Goal: Information Seeking & Learning: Learn about a topic

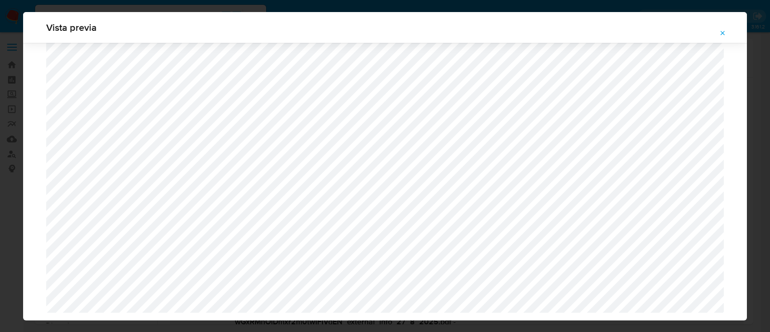
select select "10"
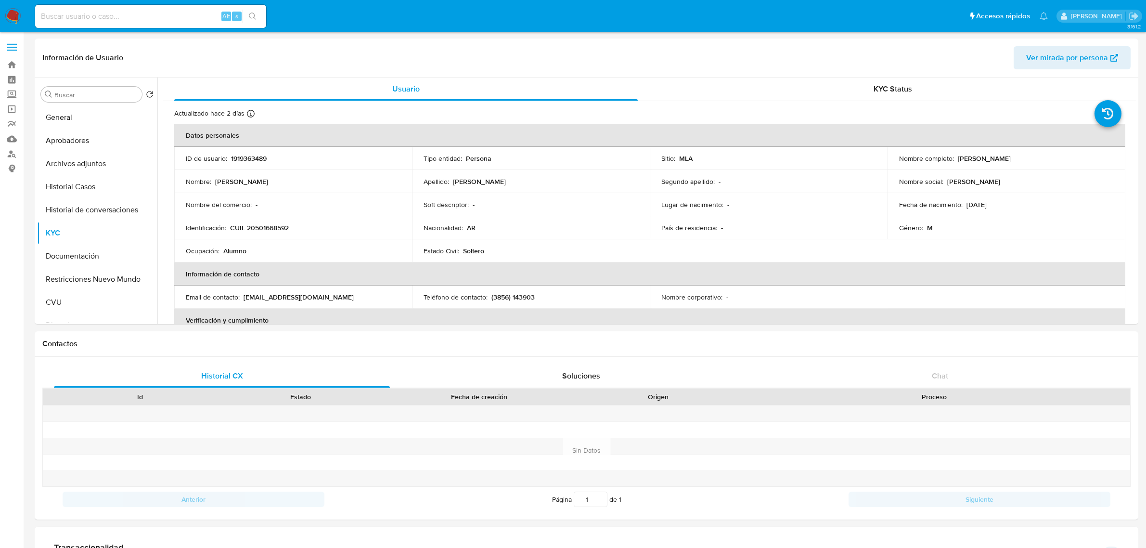
select select "10"
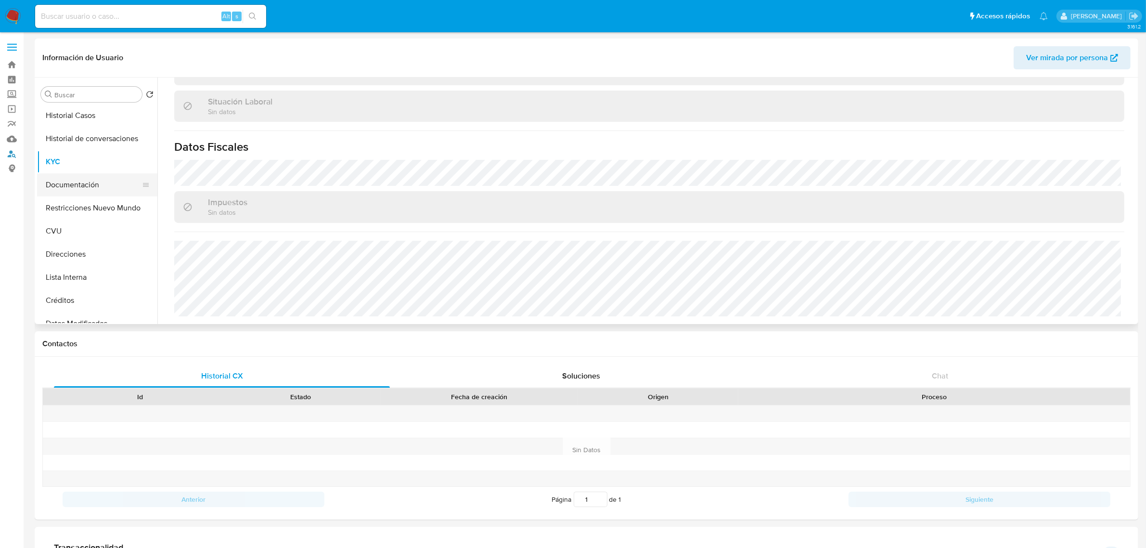
scroll to position [120, 0]
click at [81, 207] on button "Direcciones" at bounding box center [93, 205] width 113 height 23
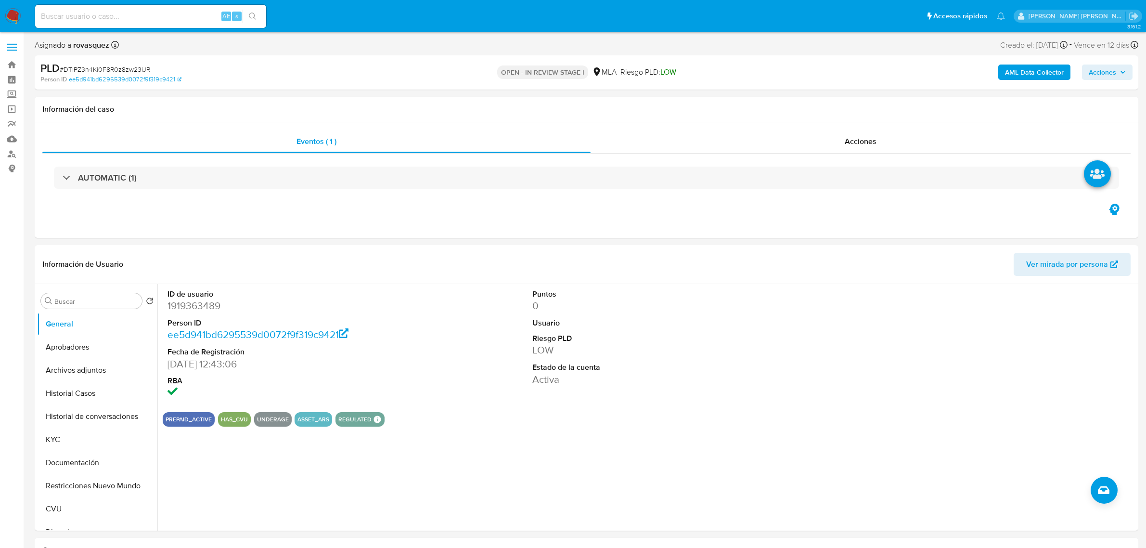
select select "10"
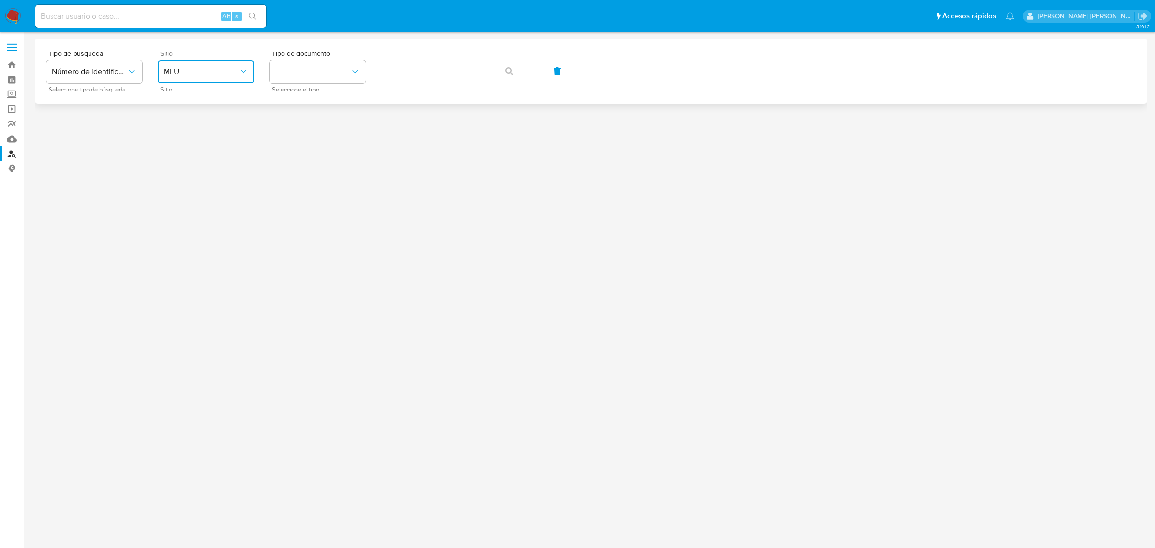
click at [209, 73] on span "MLU" at bounding box center [201, 72] width 75 height 10
click at [210, 117] on div "MLA" at bounding box center [203, 120] width 79 height 23
click at [300, 70] on button "identificationType" at bounding box center [318, 71] width 96 height 23
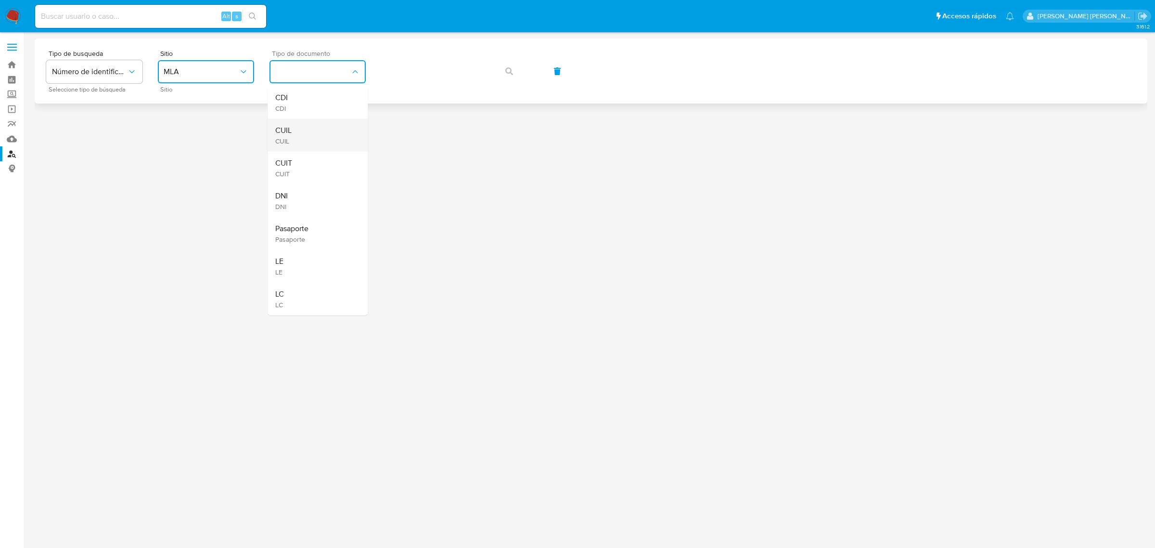
click at [316, 130] on div "CUIL CUIL" at bounding box center [314, 135] width 79 height 33
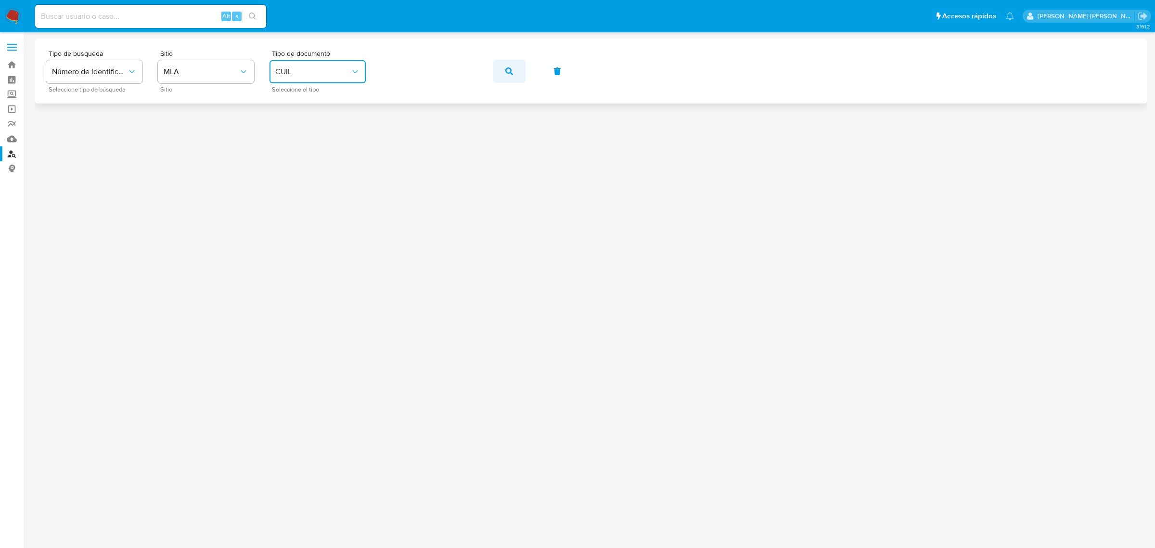
click at [497, 74] on button "button" at bounding box center [509, 71] width 33 height 23
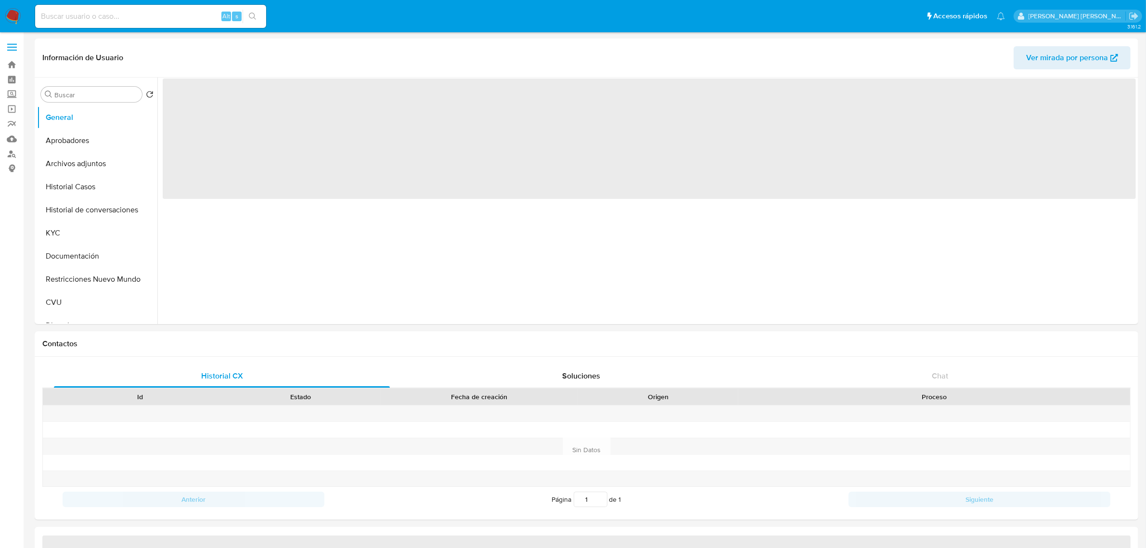
select select "10"
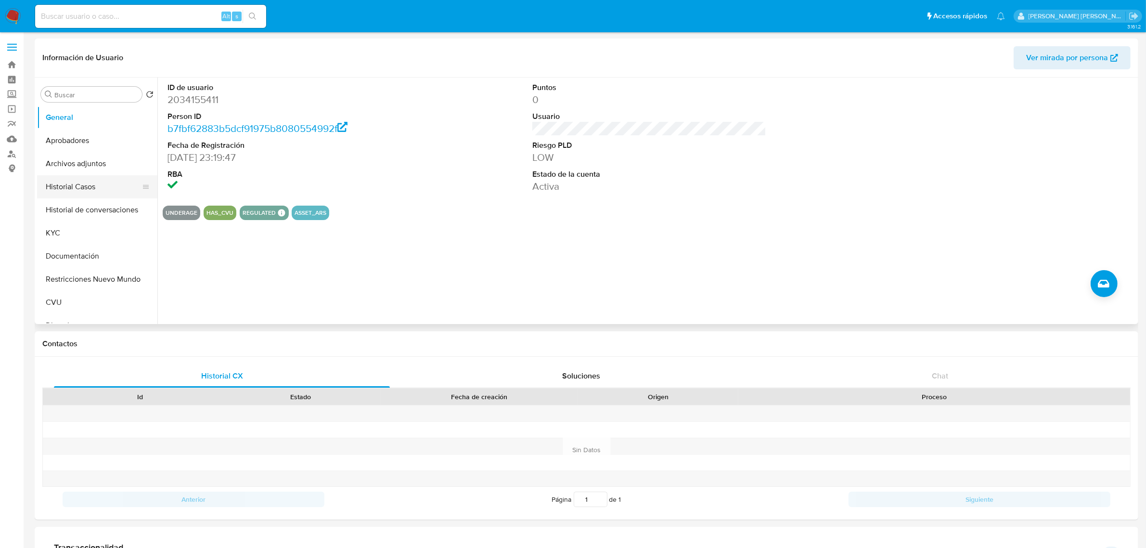
click at [90, 181] on button "Historial Casos" at bounding box center [93, 186] width 113 height 23
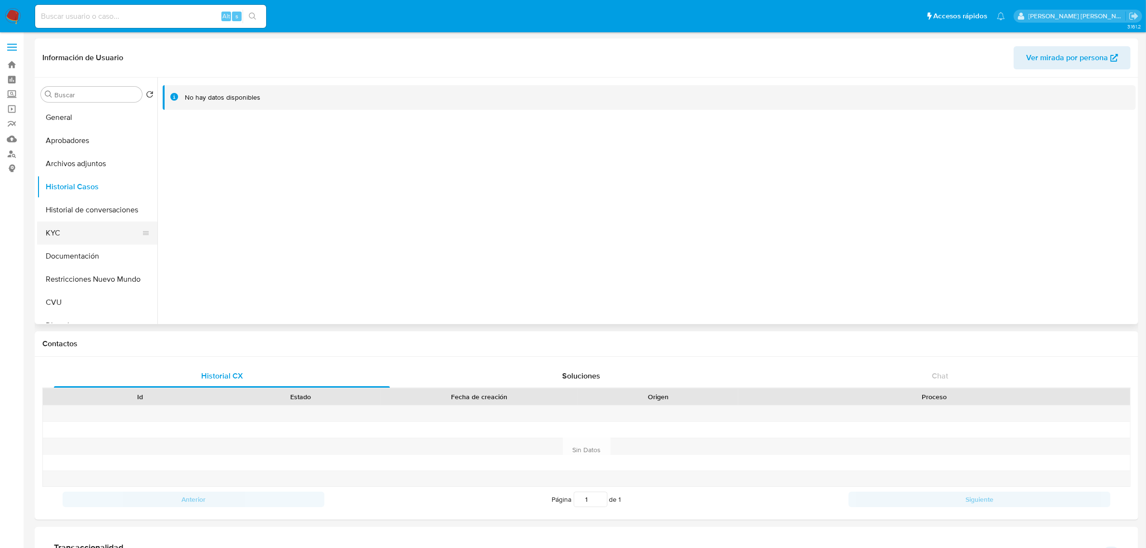
click at [61, 238] on button "KYC" at bounding box center [93, 232] width 113 height 23
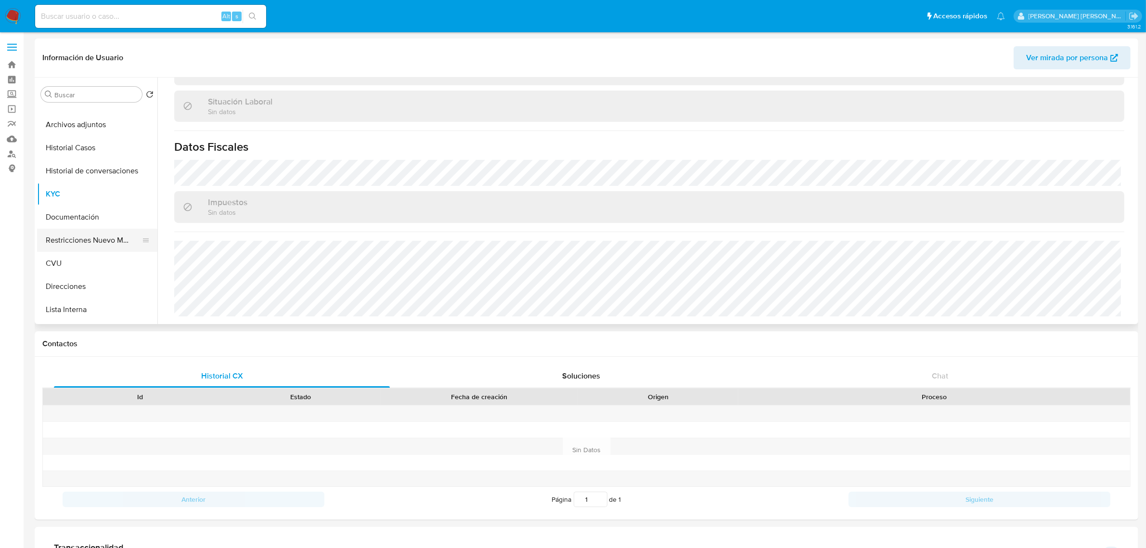
scroll to position [60, 0]
click at [82, 262] on button "Direcciones" at bounding box center [93, 265] width 113 height 23
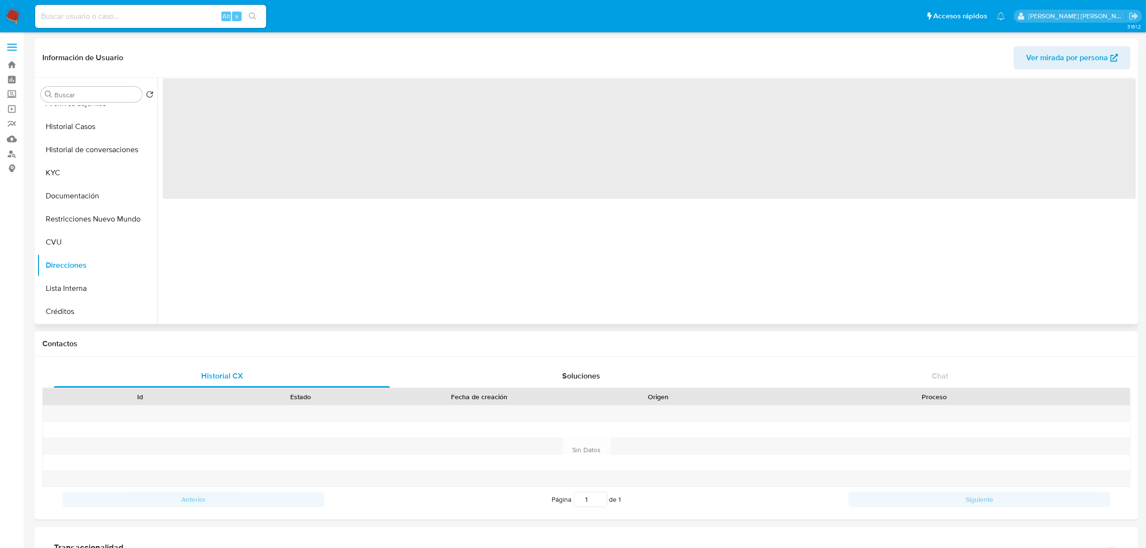
scroll to position [0, 0]
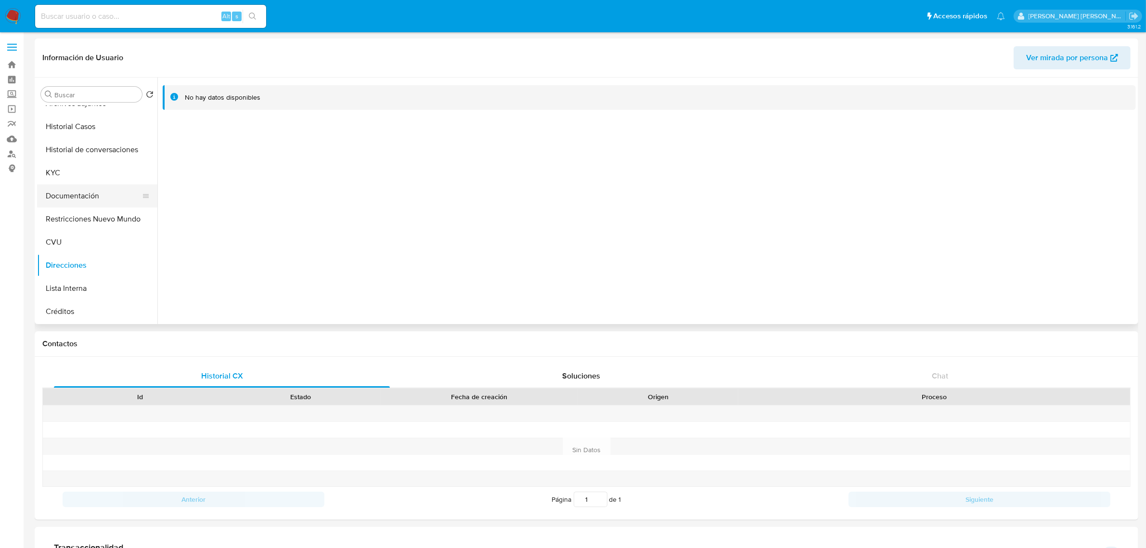
click at [95, 195] on button "Documentación" at bounding box center [93, 195] width 113 height 23
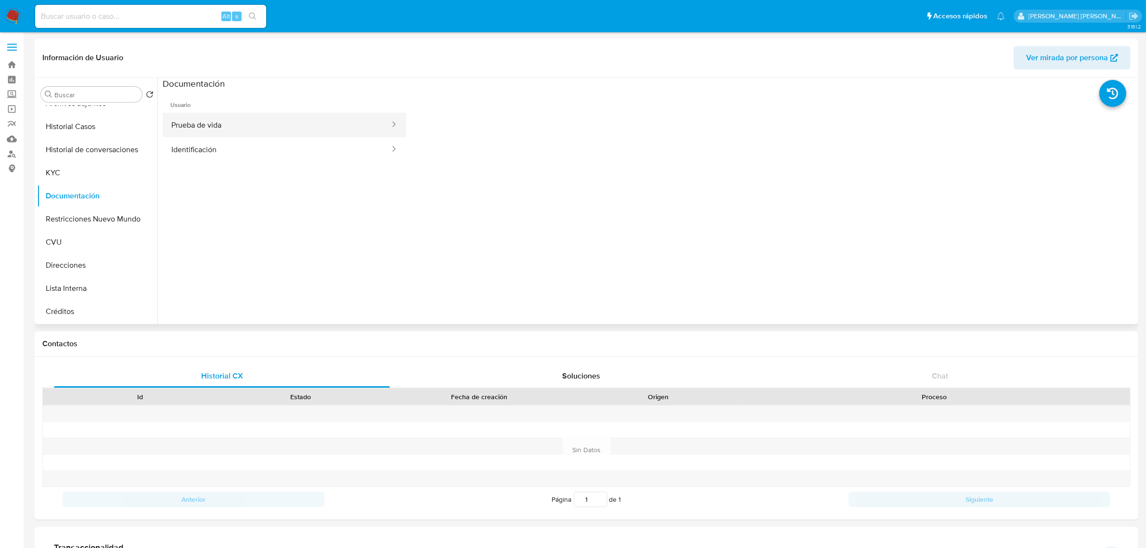
click at [306, 132] on button "Prueba de vida" at bounding box center [277, 125] width 228 height 25
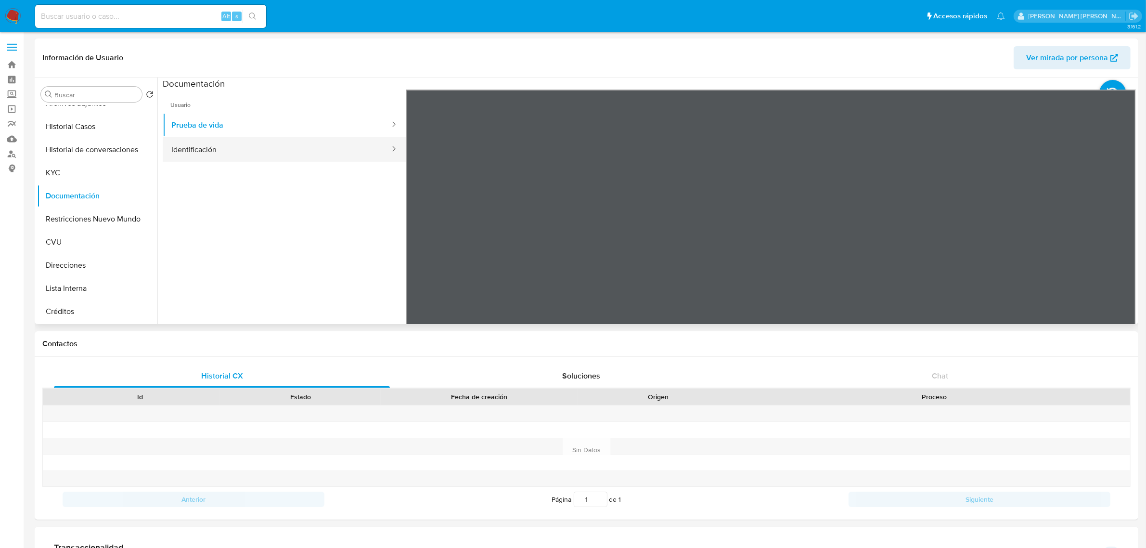
click at [313, 143] on button "Identificación" at bounding box center [277, 149] width 228 height 25
click at [1122, 244] on icon at bounding box center [1124, 245] width 19 height 19
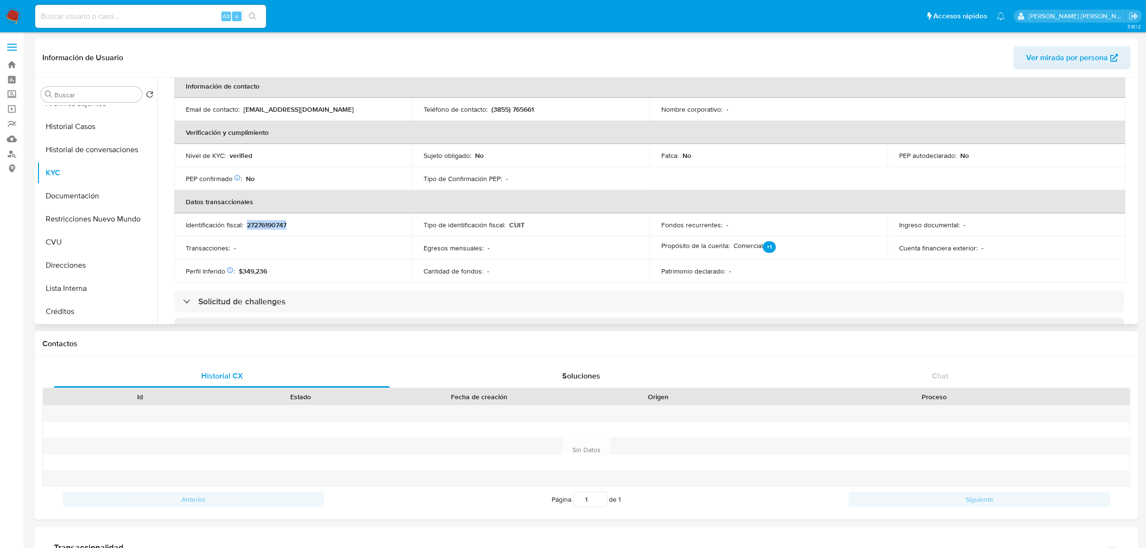
scroll to position [128, 0]
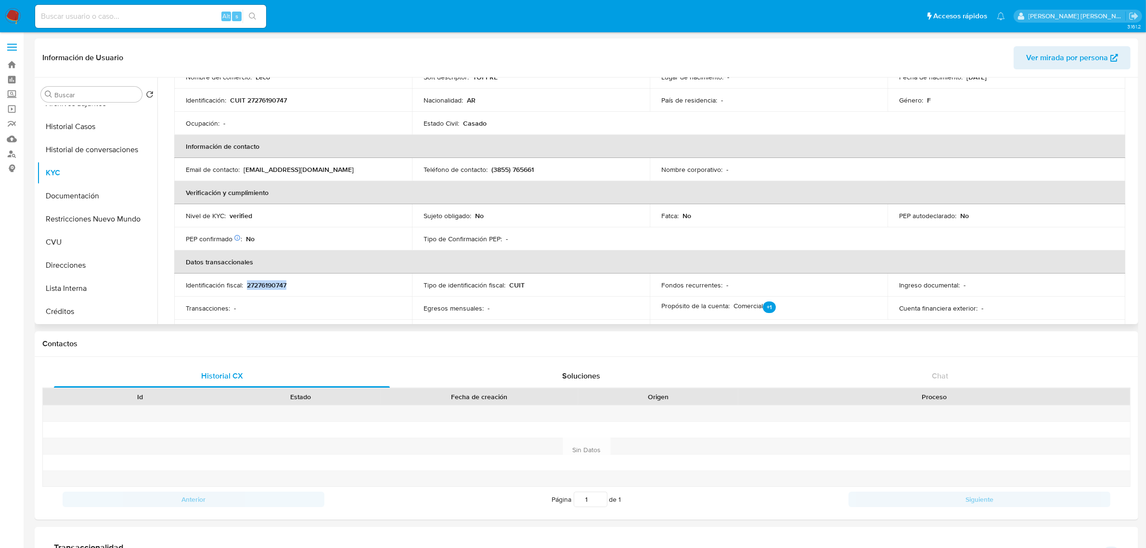
click at [272, 283] on p "27276190747" at bounding box center [266, 285] width 39 height 9
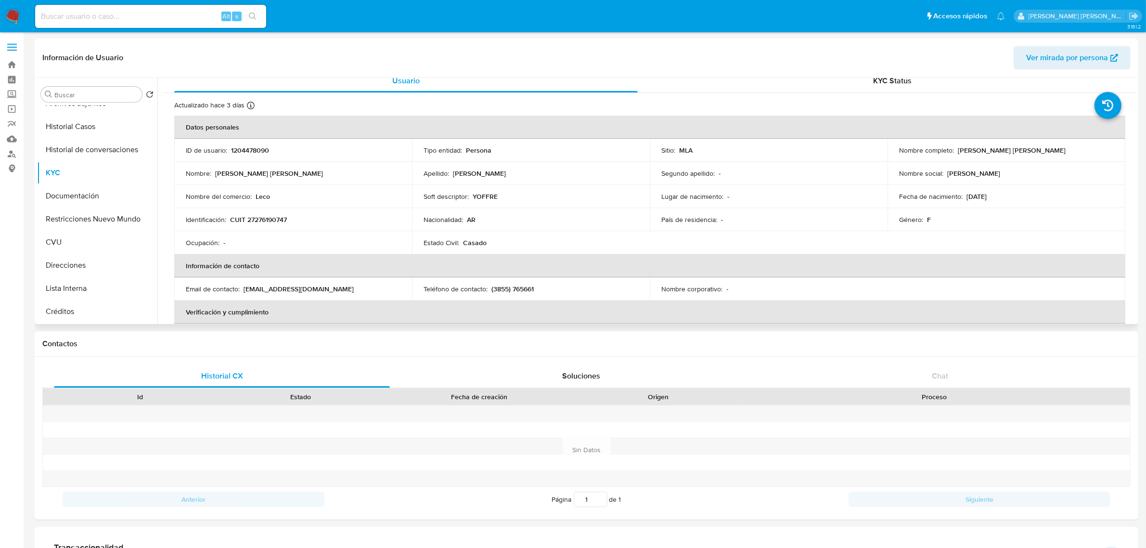
scroll to position [7, 0]
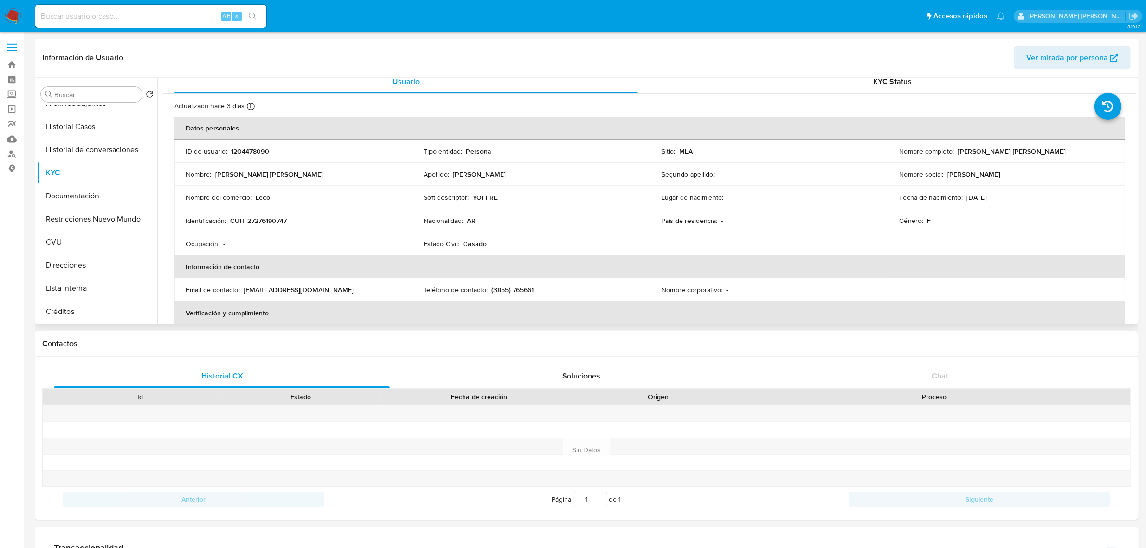
click at [266, 223] on p "CUIT 27276190747" at bounding box center [258, 220] width 57 height 9
copy p "27276190747"
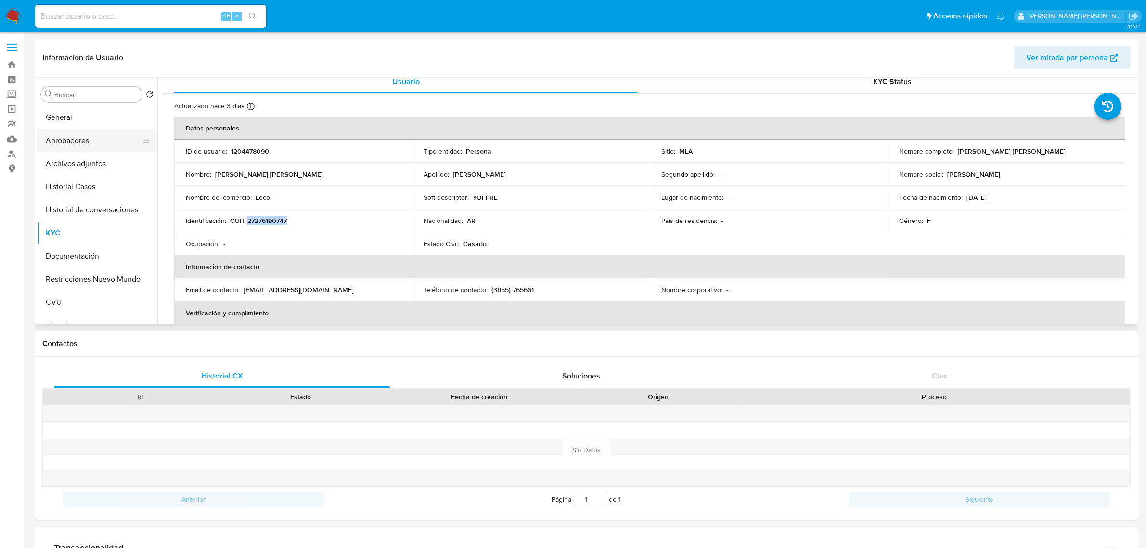
click at [92, 143] on button "Aprobadores" at bounding box center [93, 140] width 113 height 23
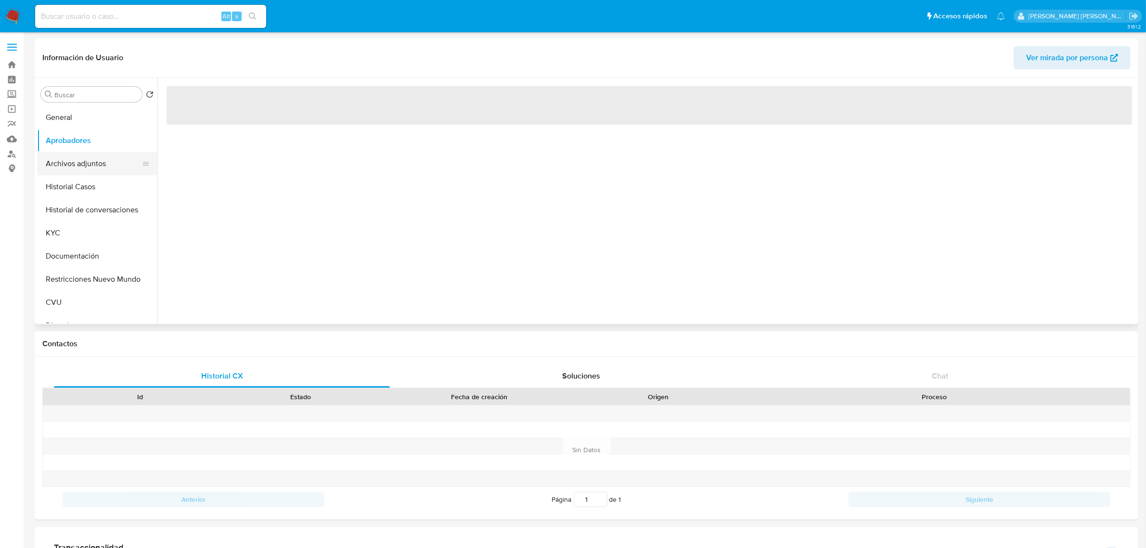
click at [92, 164] on button "Archivos adjuntos" at bounding box center [93, 163] width 113 height 23
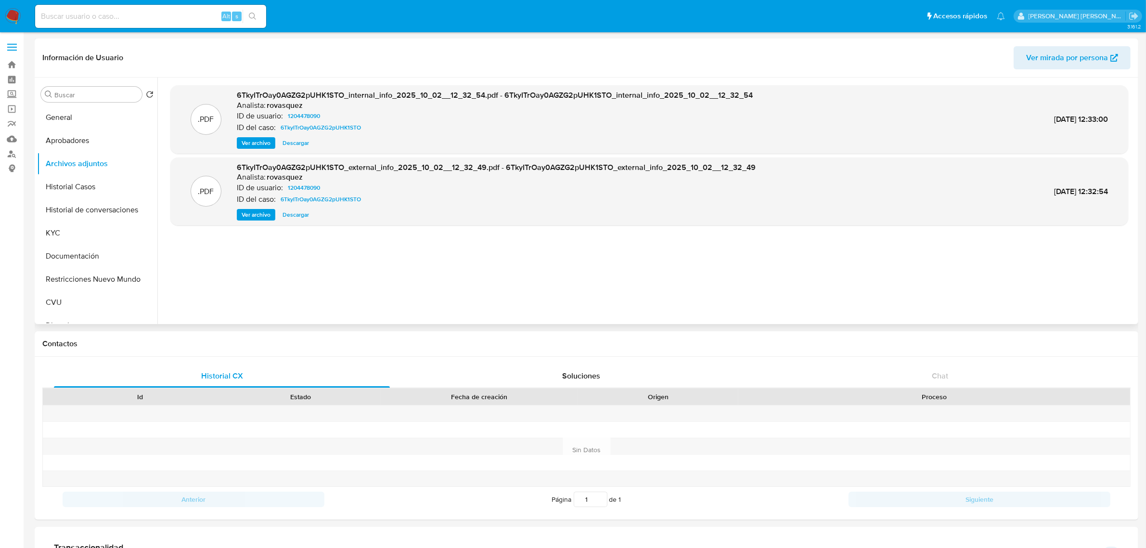
click at [265, 218] on span "Ver archivo" at bounding box center [256, 215] width 29 height 10
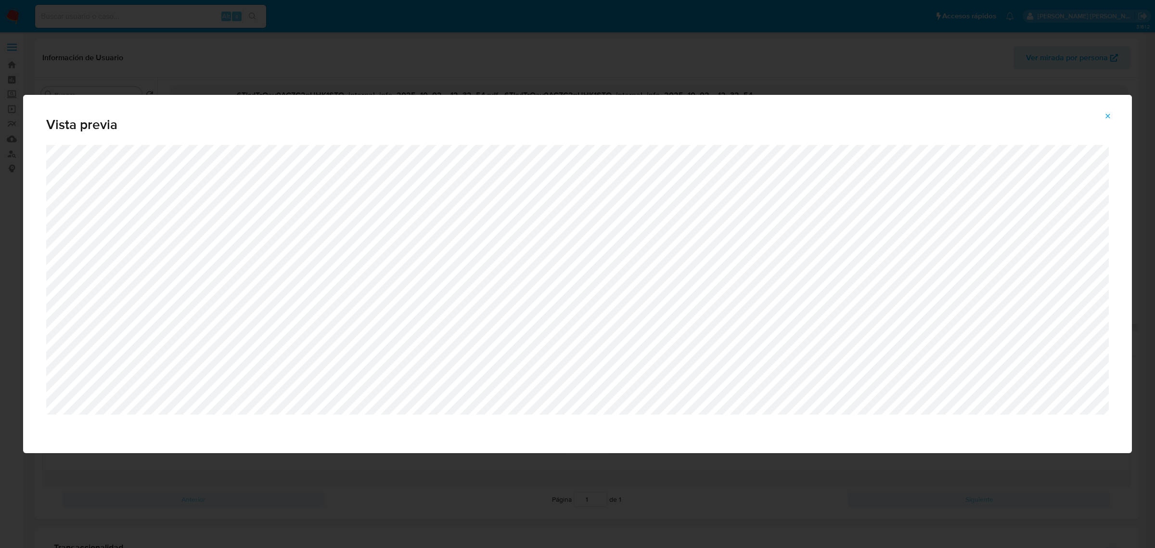
click at [1102, 116] on button "Attachment preview" at bounding box center [1108, 115] width 21 height 15
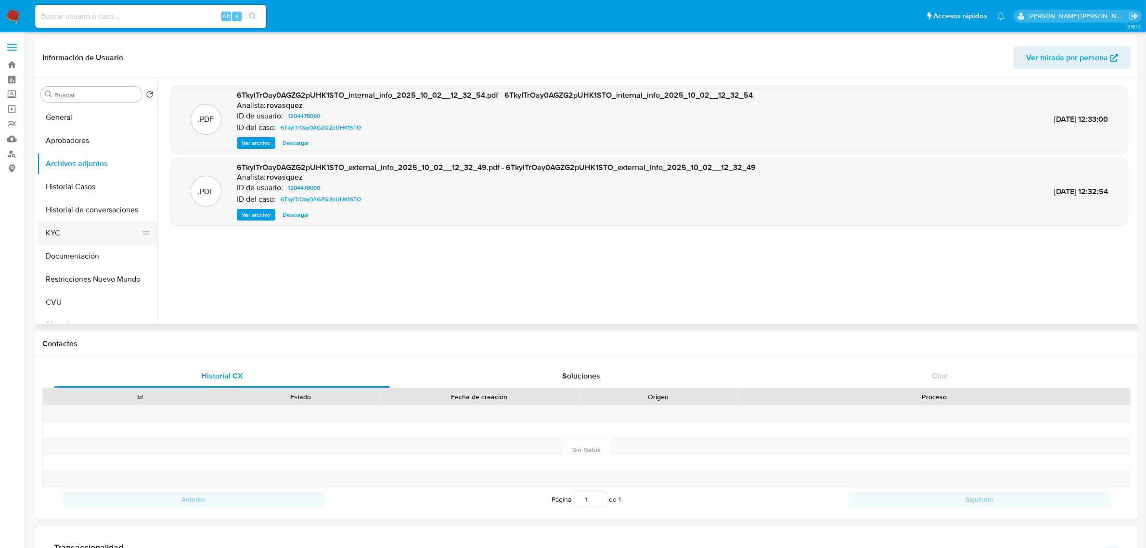
click at [78, 234] on button "KYC" at bounding box center [93, 232] width 113 height 23
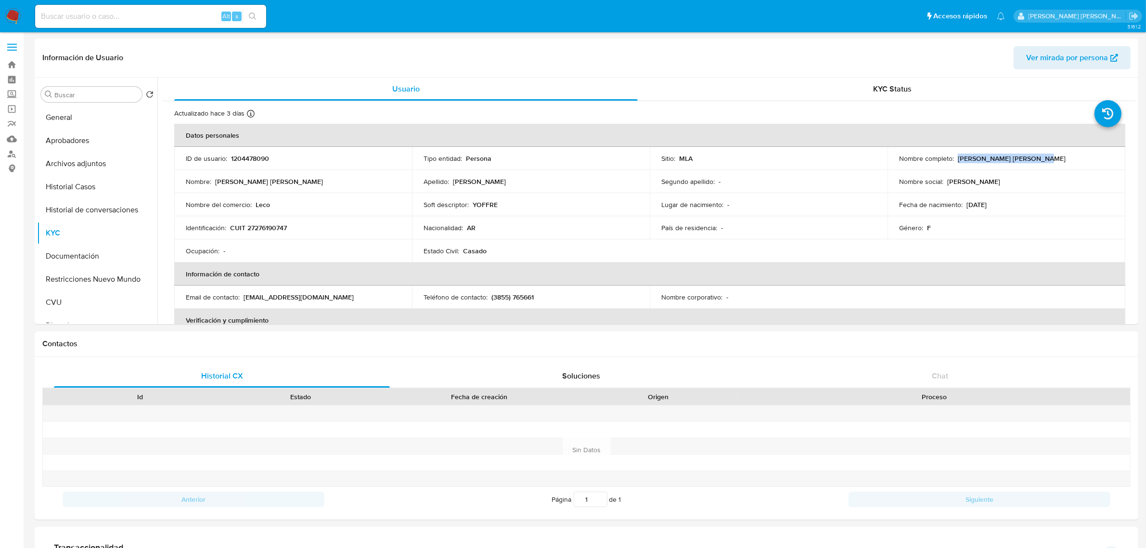
drag, startPoint x: 954, startPoint y: 160, endPoint x: 1036, endPoint y: 161, distance: 81.4
click at [1036, 161] on div "Nombre completo : Monica Liliana Rodriguez" at bounding box center [1006, 158] width 215 height 9
copy p "Monica Liliana Rodriguez"
click at [106, 253] on button "Documentación" at bounding box center [93, 256] width 113 height 23
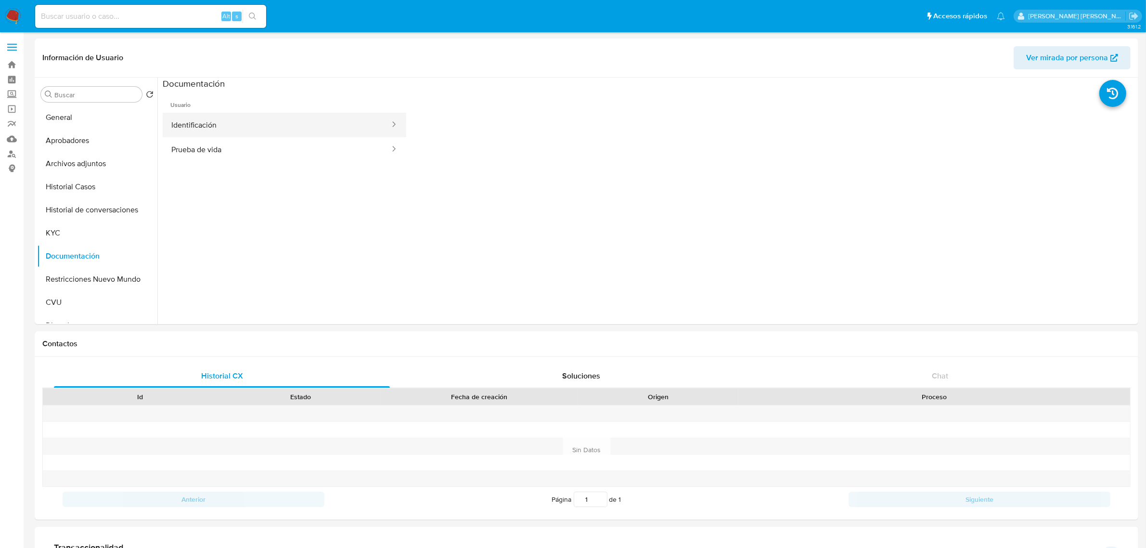
click at [275, 114] on button "Identificación" at bounding box center [277, 125] width 228 height 25
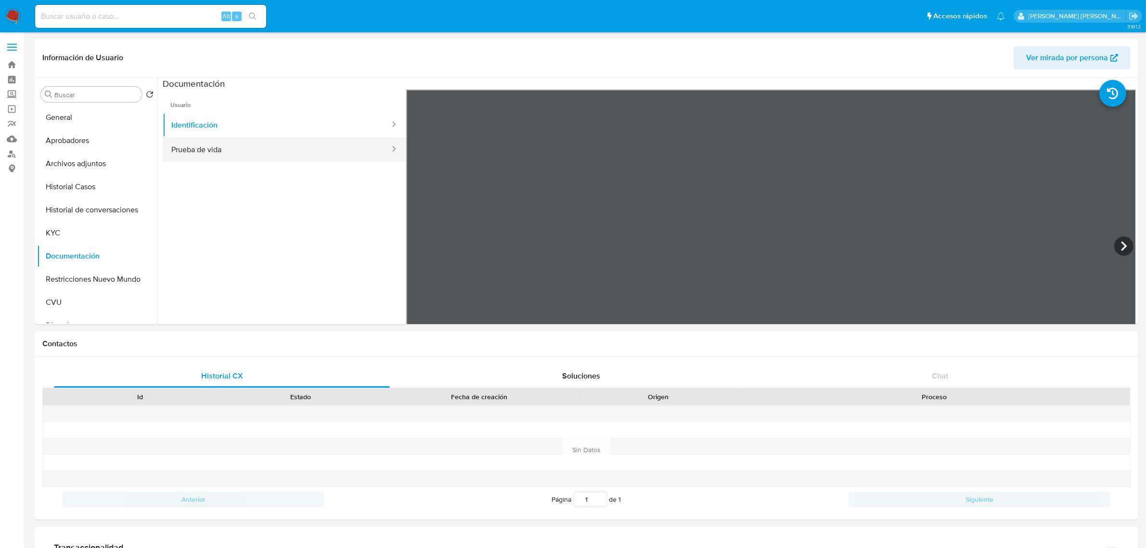
click at [233, 154] on button "Prueba de vida" at bounding box center [277, 149] width 228 height 25
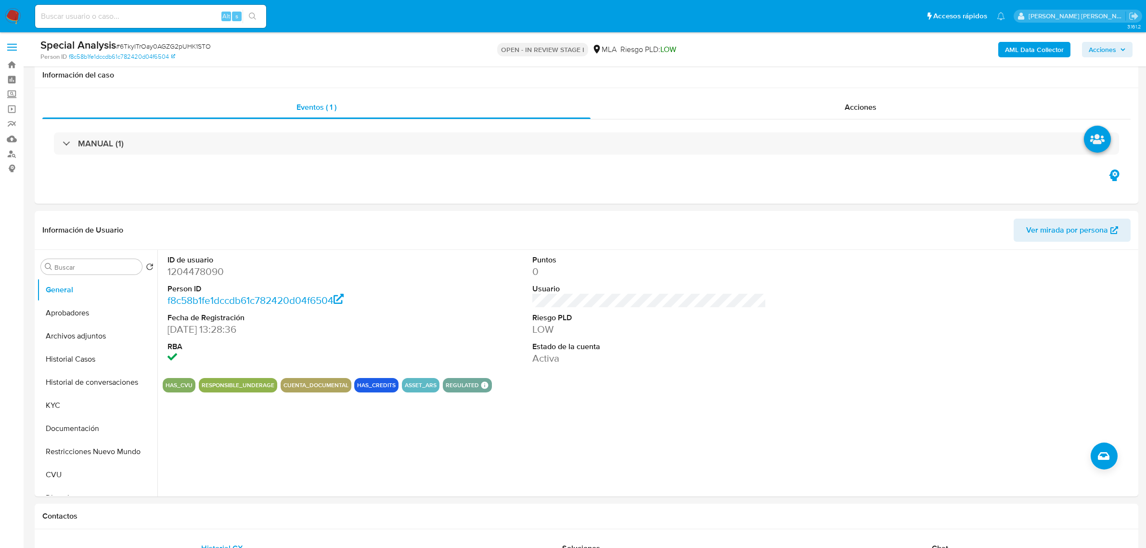
scroll to position [722, 0]
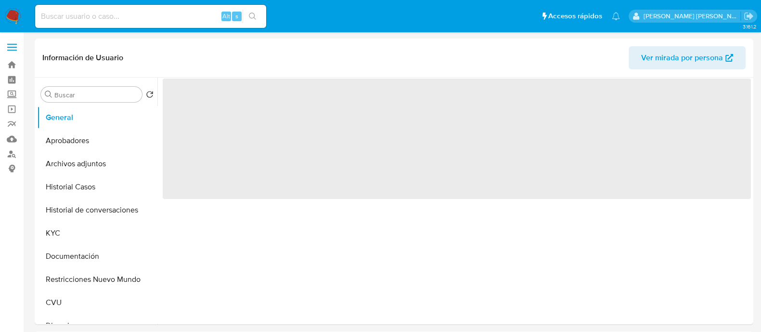
select select "10"
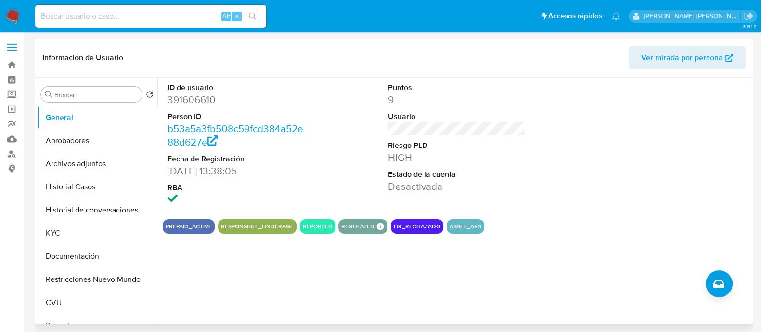
click at [717, 207] on div at bounding box center [677, 145] width 147 height 134
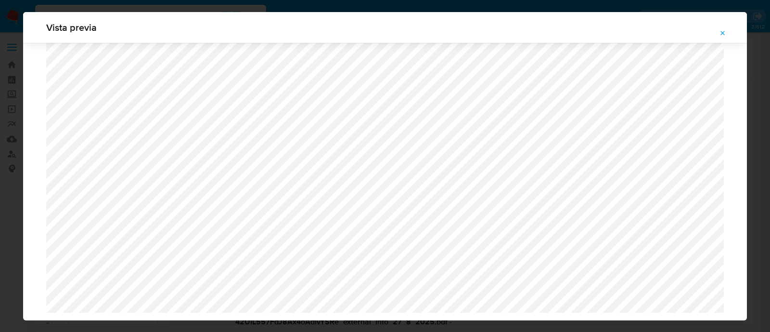
select select "10"
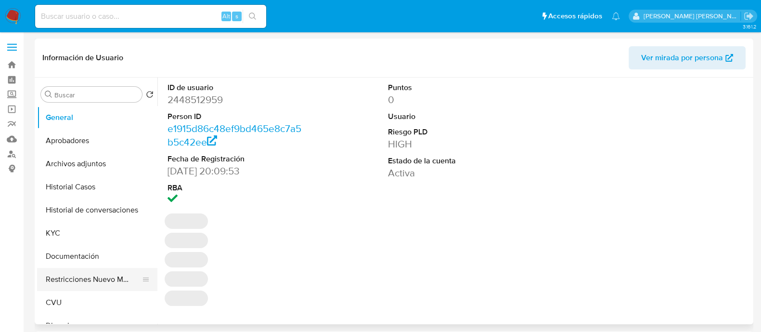
select select "10"
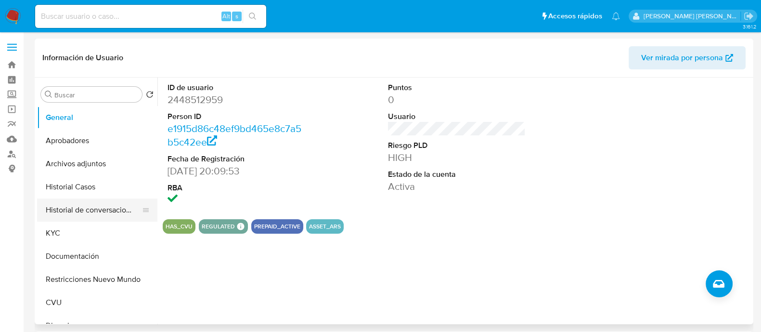
click at [92, 214] on button "Historial de conversaciones" at bounding box center [93, 209] width 113 height 23
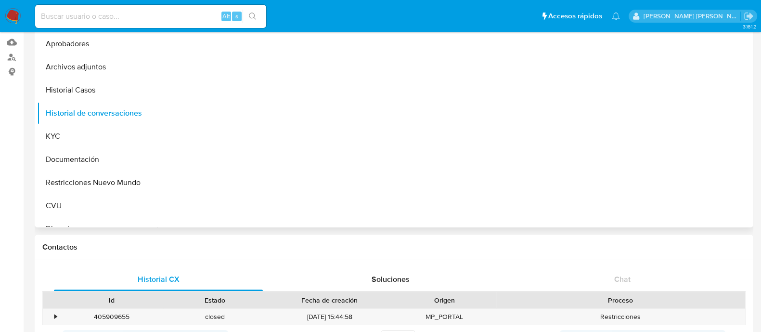
scroll to position [120, 0]
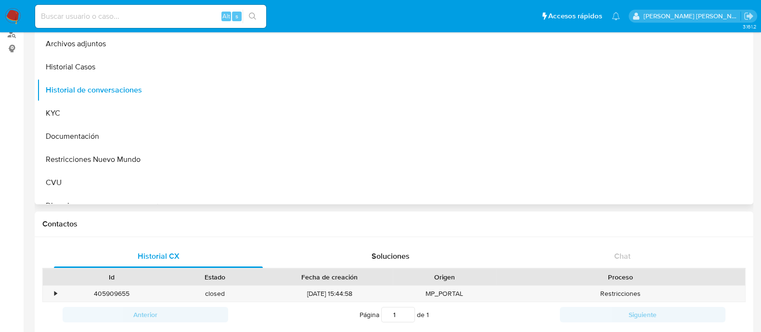
drag, startPoint x: 297, startPoint y: 242, endPoint x: 213, endPoint y: 201, distance: 93.2
click at [213, 203] on div at bounding box center [454, 81] width 594 height 246
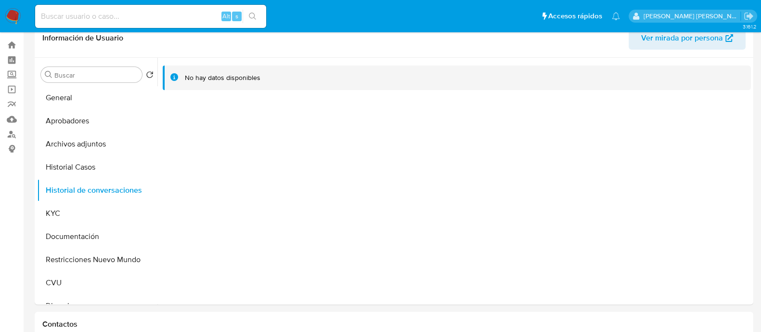
scroll to position [0, 0]
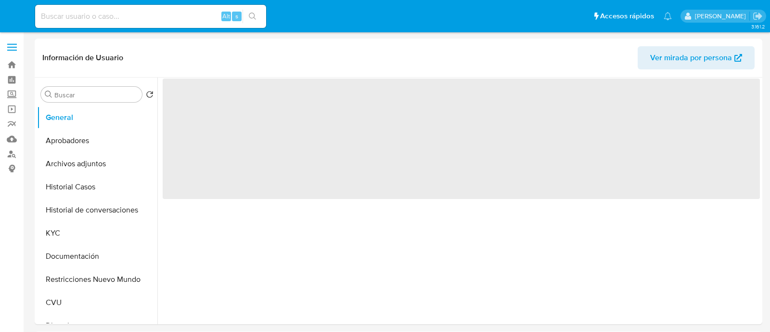
select select "10"
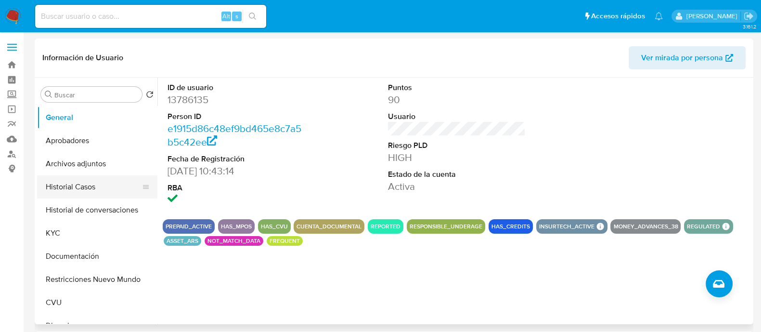
click at [85, 188] on button "Historial Casos" at bounding box center [93, 186] width 113 height 23
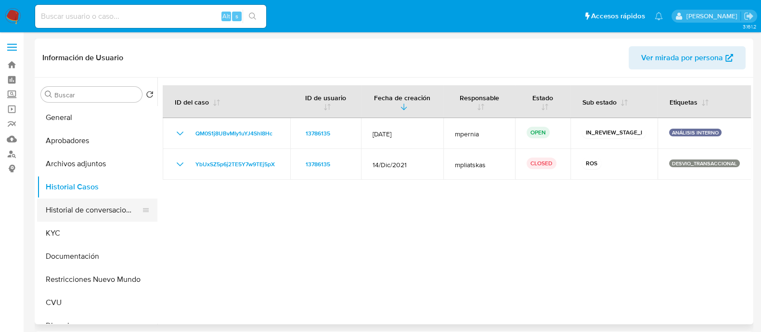
click at [82, 213] on button "Historial de conversaciones" at bounding box center [93, 209] width 113 height 23
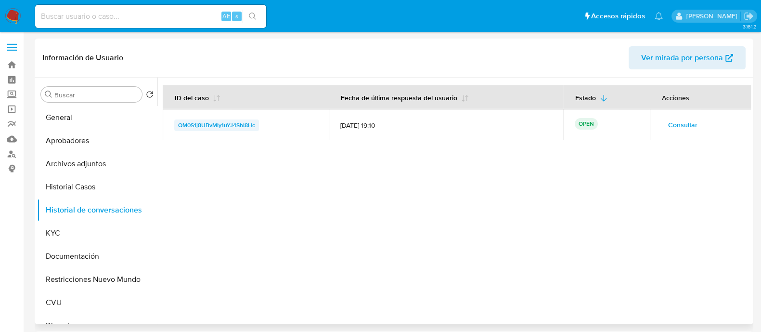
click at [241, 124] on span "QM0S1j8UBvMIy1uYJ4ShI8Hc" at bounding box center [216, 125] width 77 height 12
click at [684, 128] on span "Consultar" at bounding box center [682, 124] width 29 height 13
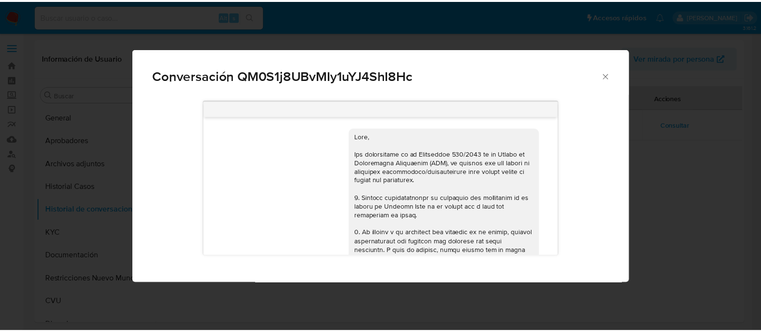
scroll to position [1091, 0]
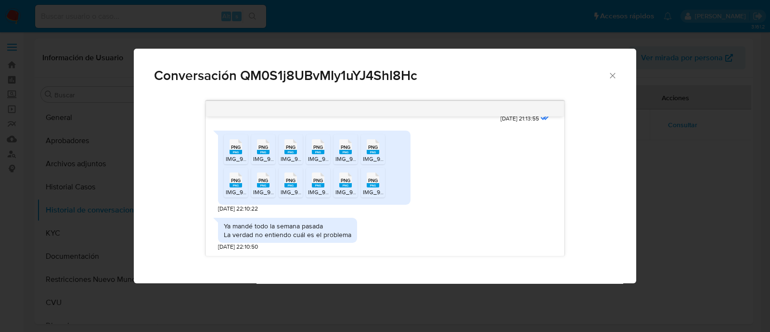
click at [611, 71] on icon "Cerrar" at bounding box center [613, 76] width 10 height 10
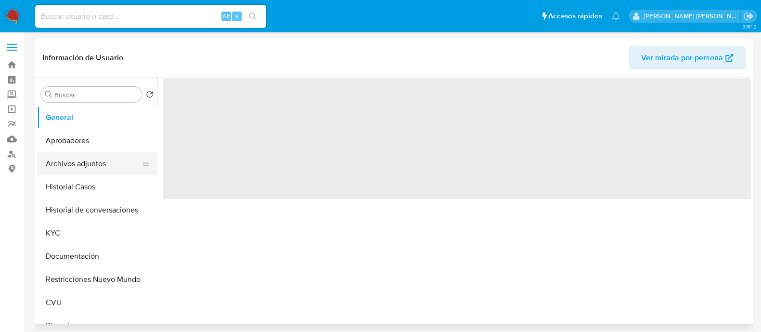
click at [91, 159] on button "Archivos adjuntos" at bounding box center [93, 163] width 113 height 23
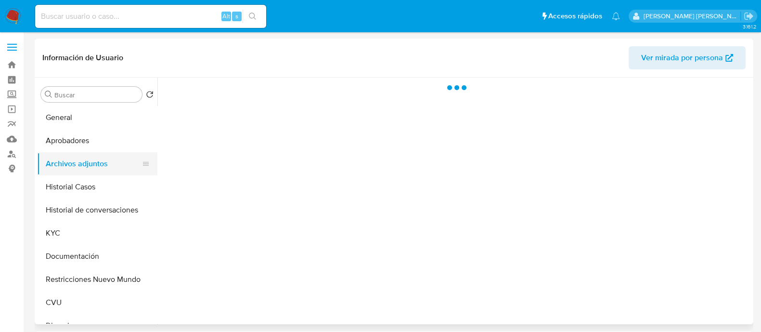
select select "10"
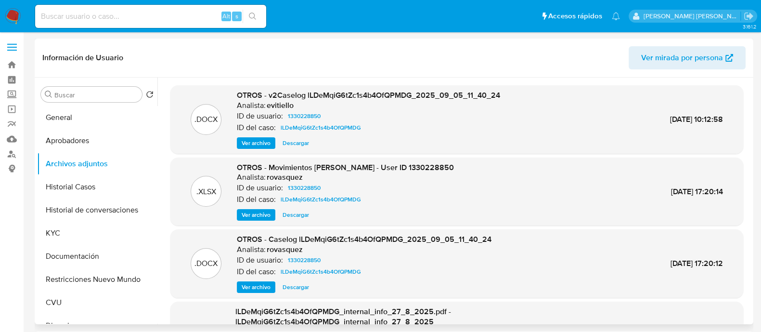
click at [259, 141] on span "Ver archivo" at bounding box center [256, 143] width 29 height 10
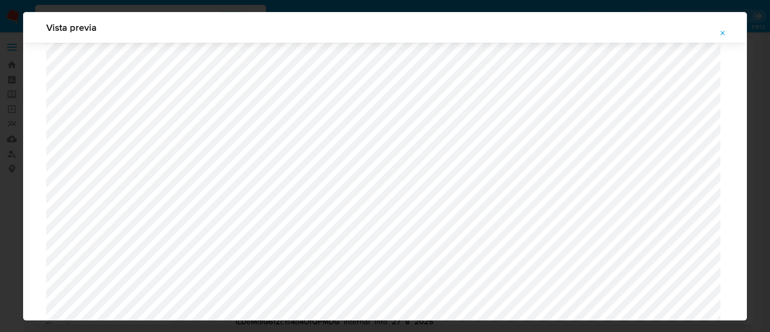
scroll to position [1004, 0]
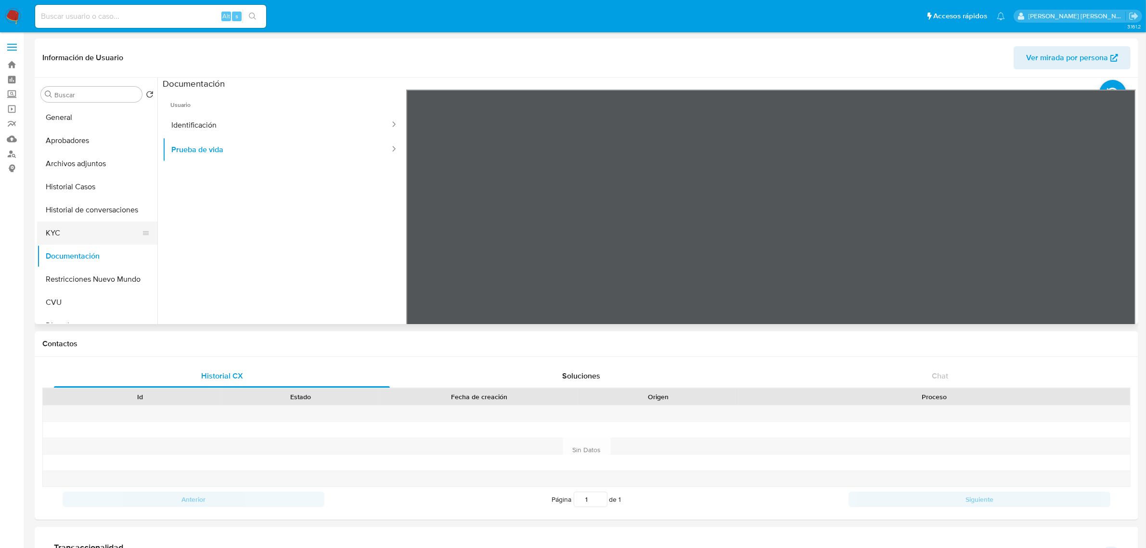
click at [75, 225] on button "KYC" at bounding box center [93, 232] width 113 height 23
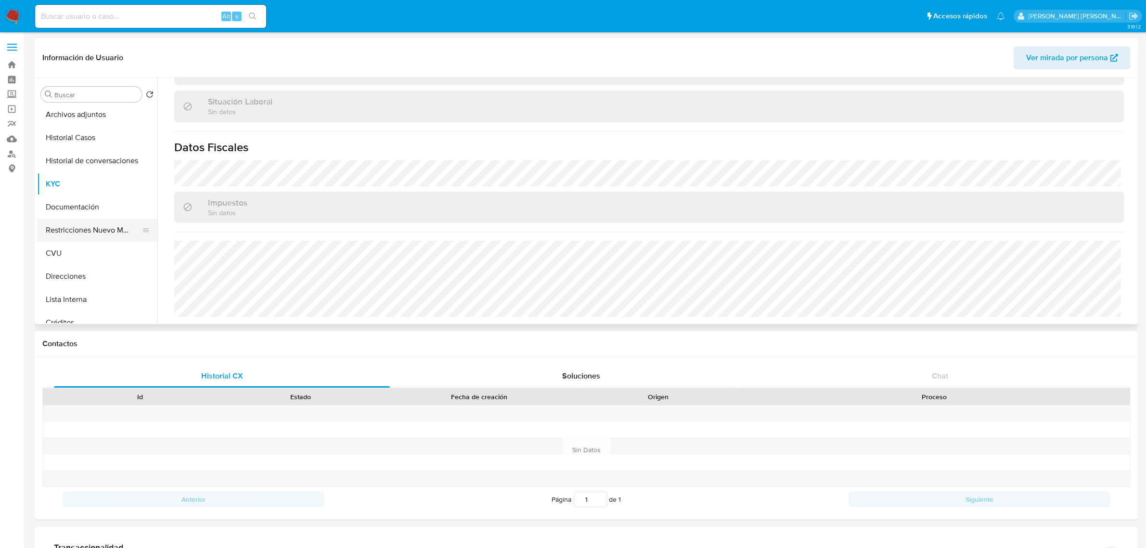
scroll to position [120, 0]
click at [88, 199] on button "Direcciones" at bounding box center [93, 205] width 113 height 23
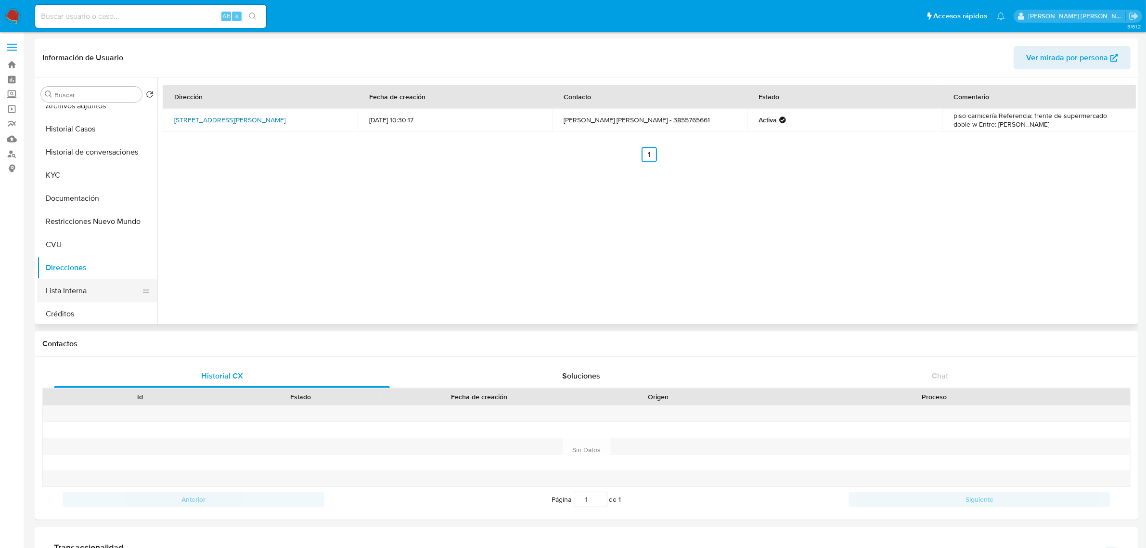
scroll to position [0, 0]
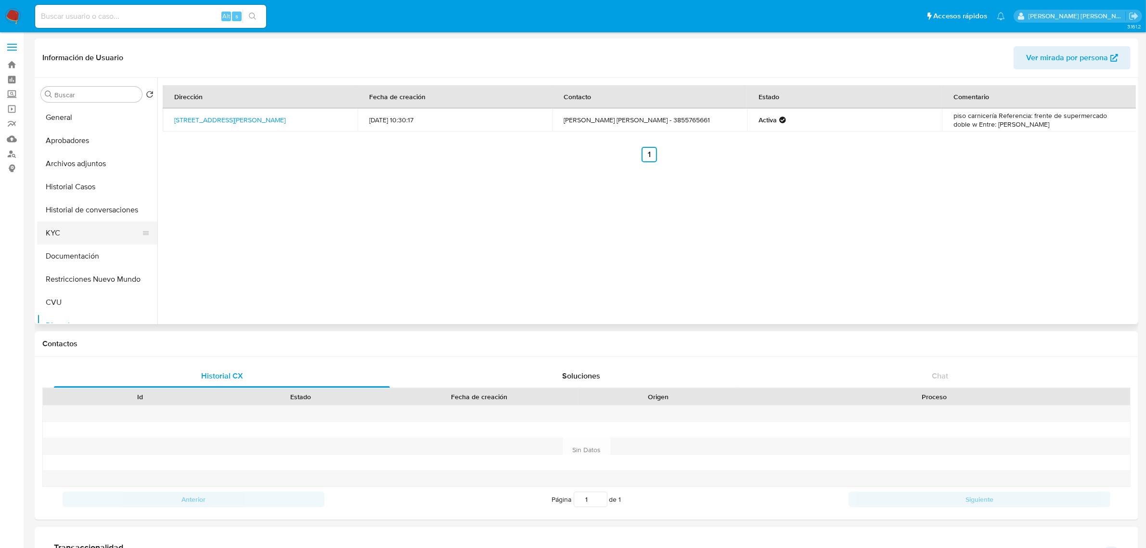
click at [79, 236] on button "KYC" at bounding box center [93, 232] width 113 height 23
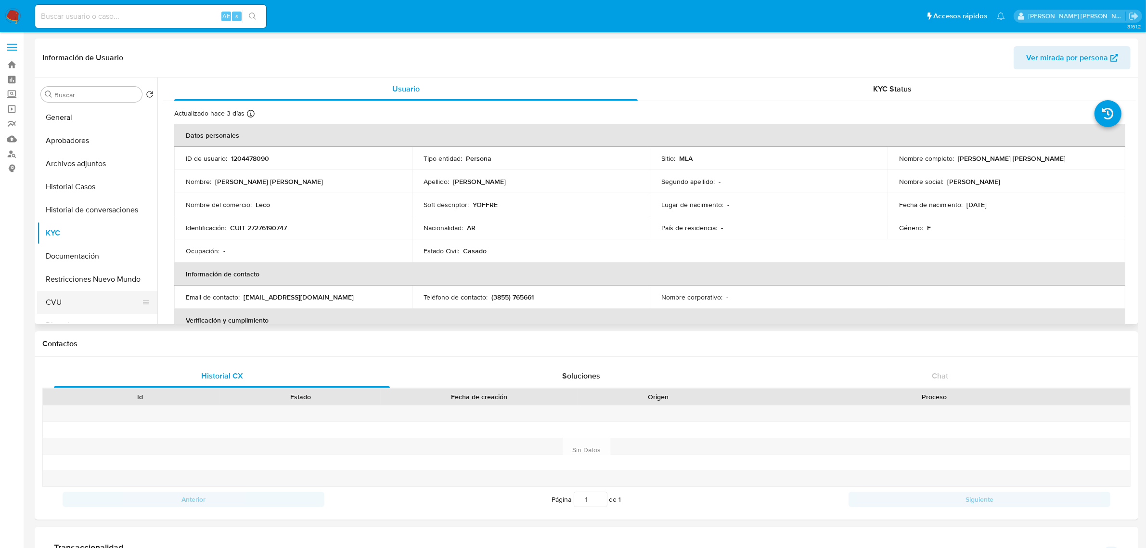
click at [95, 299] on button "CVU" at bounding box center [93, 302] width 113 height 23
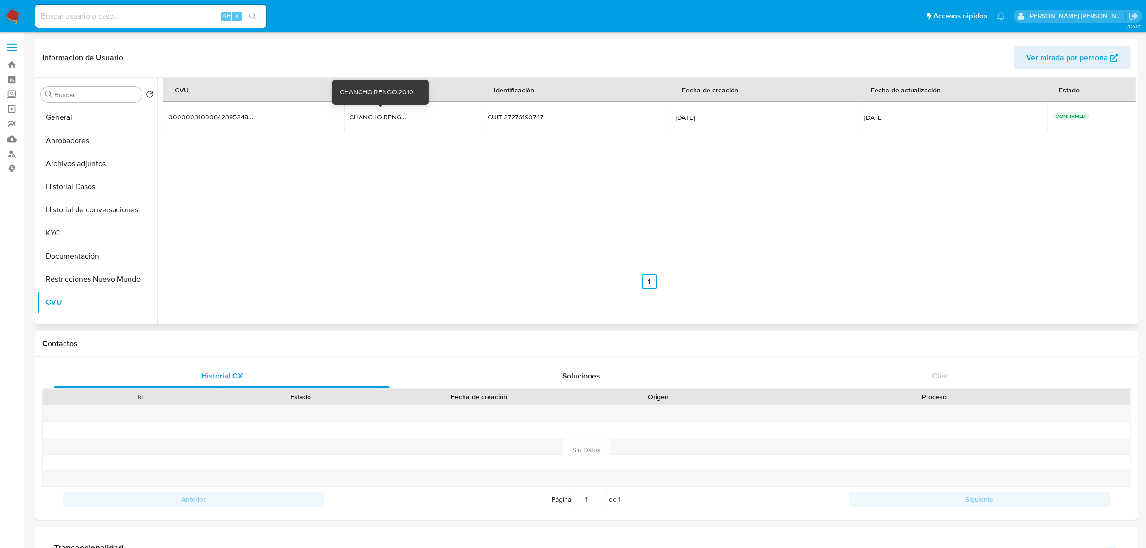
click at [386, 121] on div "CHANCHO.RENGO.2010" at bounding box center [381, 117] width 62 height 9
click at [838, 231] on div "CVU Alias Identificación Fecha de creación Fecha de actualización Estado 000000…" at bounding box center [649, 184] width 973 height 212
